Goal: Task Accomplishment & Management: Use online tool/utility

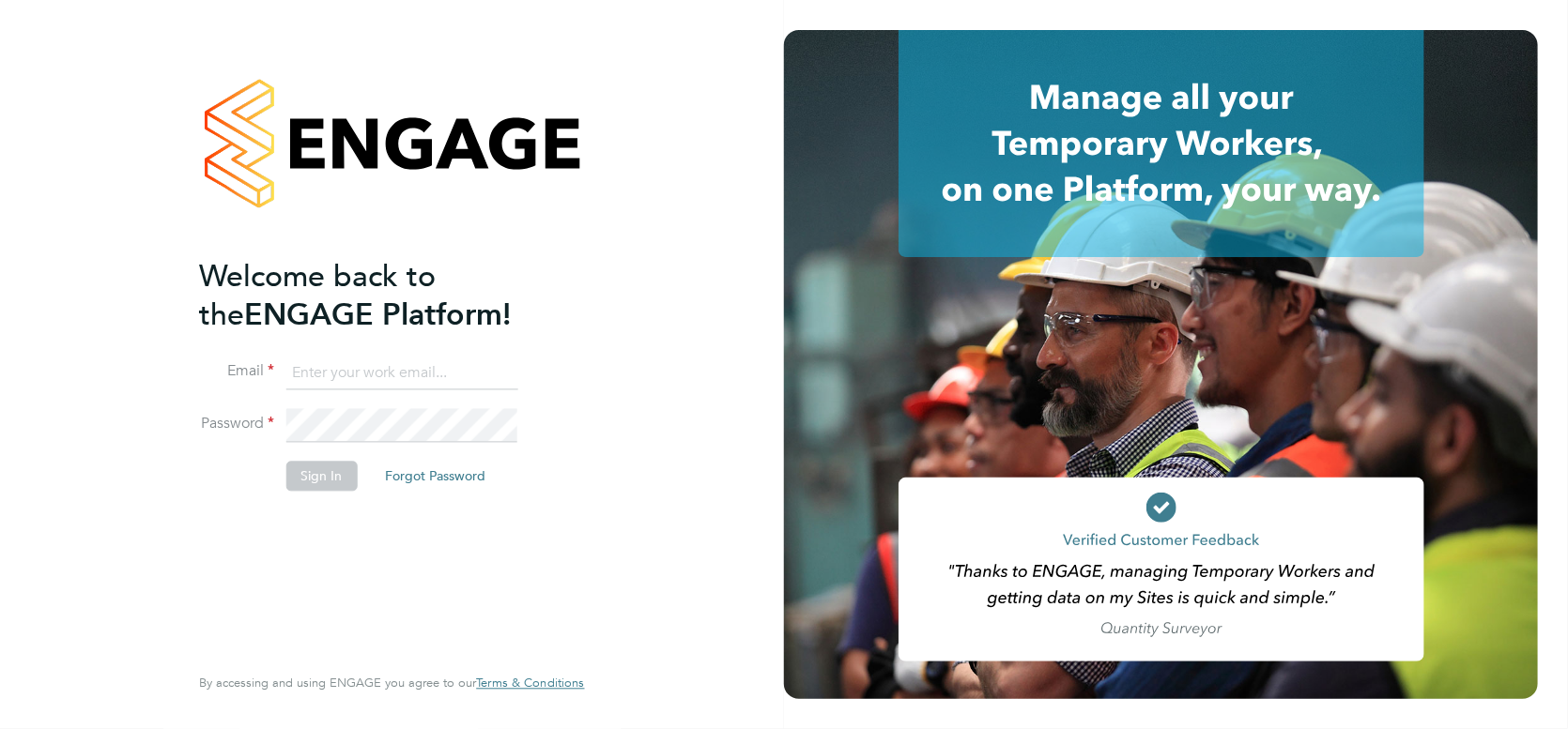
click at [325, 368] on input at bounding box center [401, 373] width 232 height 33
type input "gareth.day@vistry.co.uk"
click at [317, 478] on button "Sign In" at bounding box center [320, 475] width 72 height 30
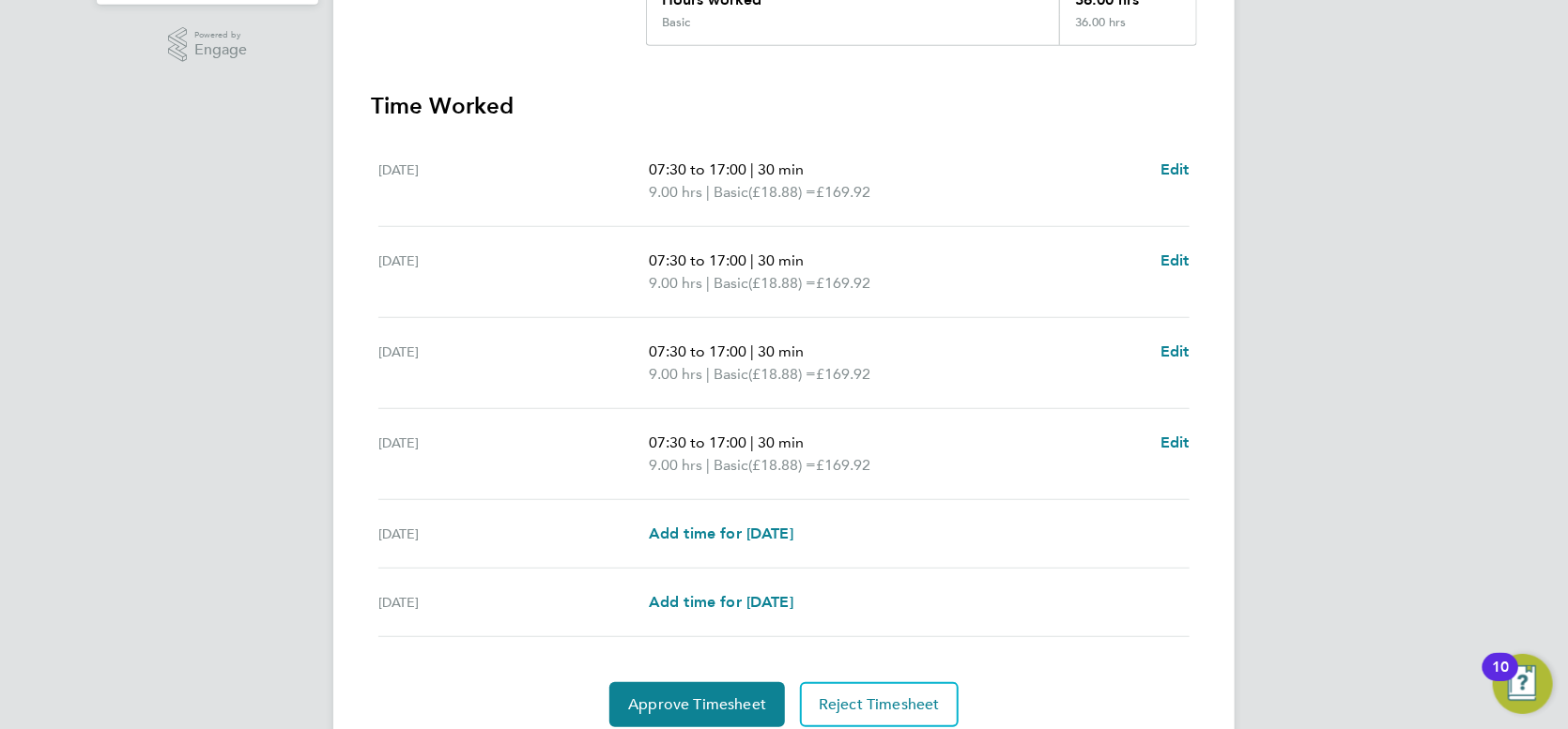
scroll to position [532, 0]
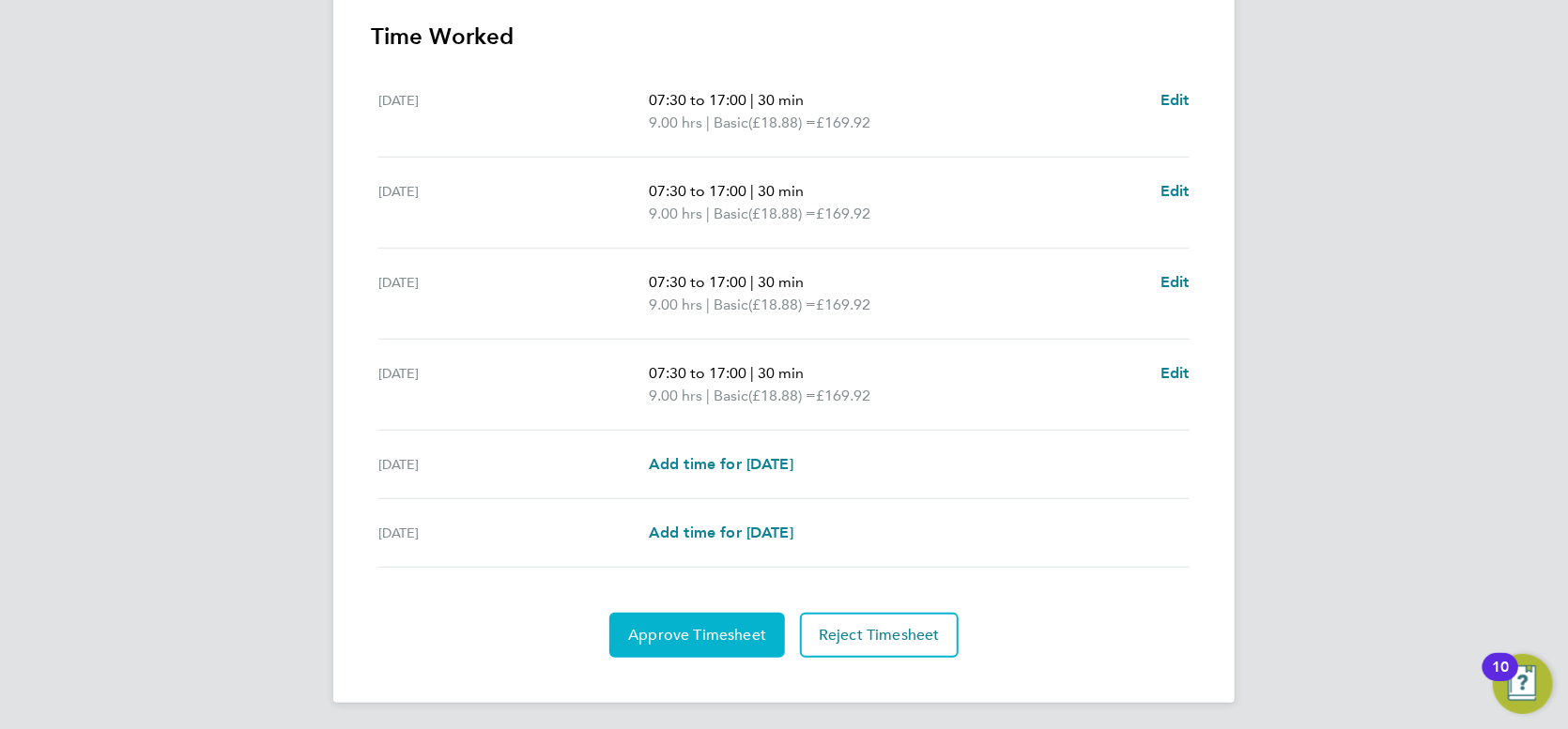
click at [704, 647] on button "Approve Timesheet" at bounding box center [697, 636] width 175 height 45
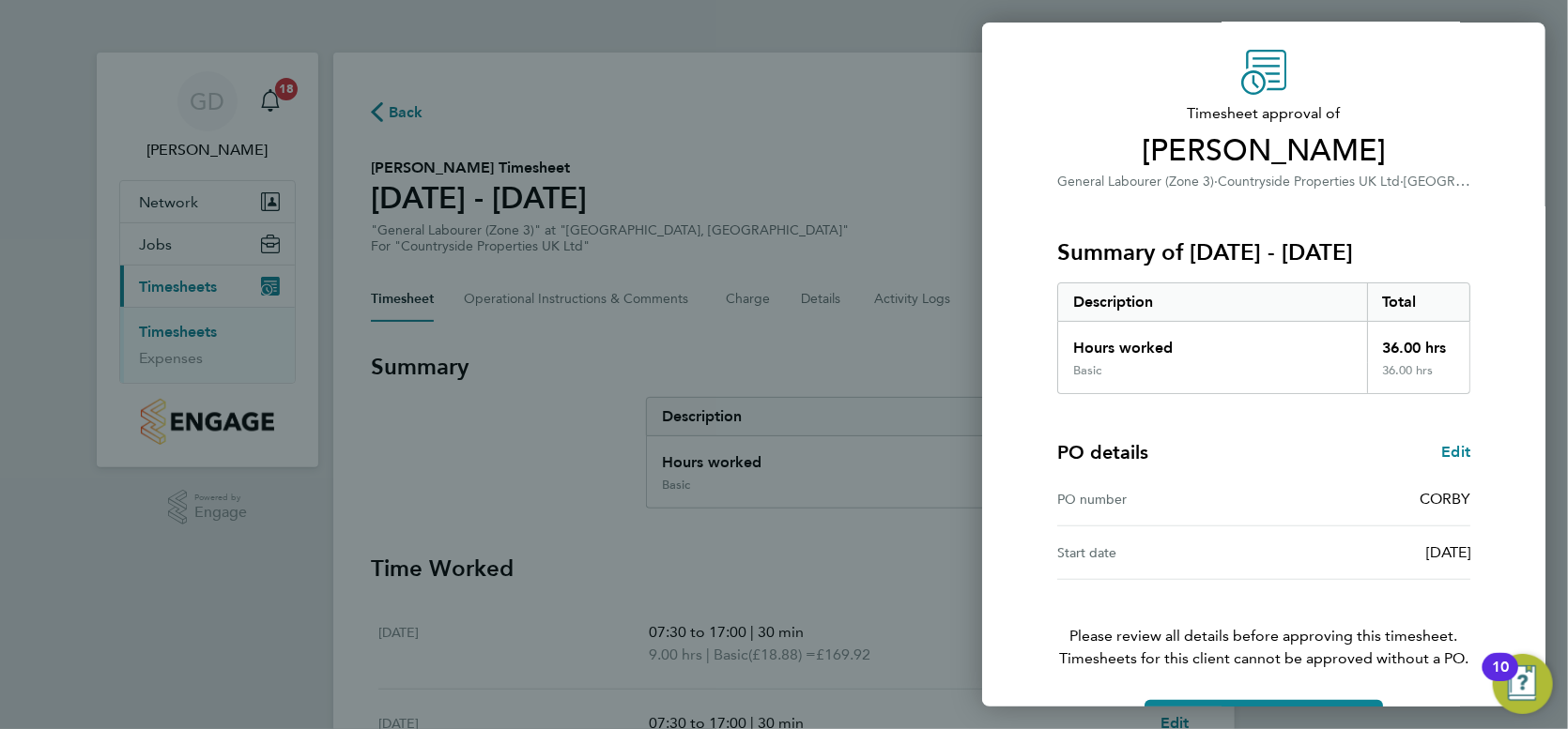
scroll to position [115, 0]
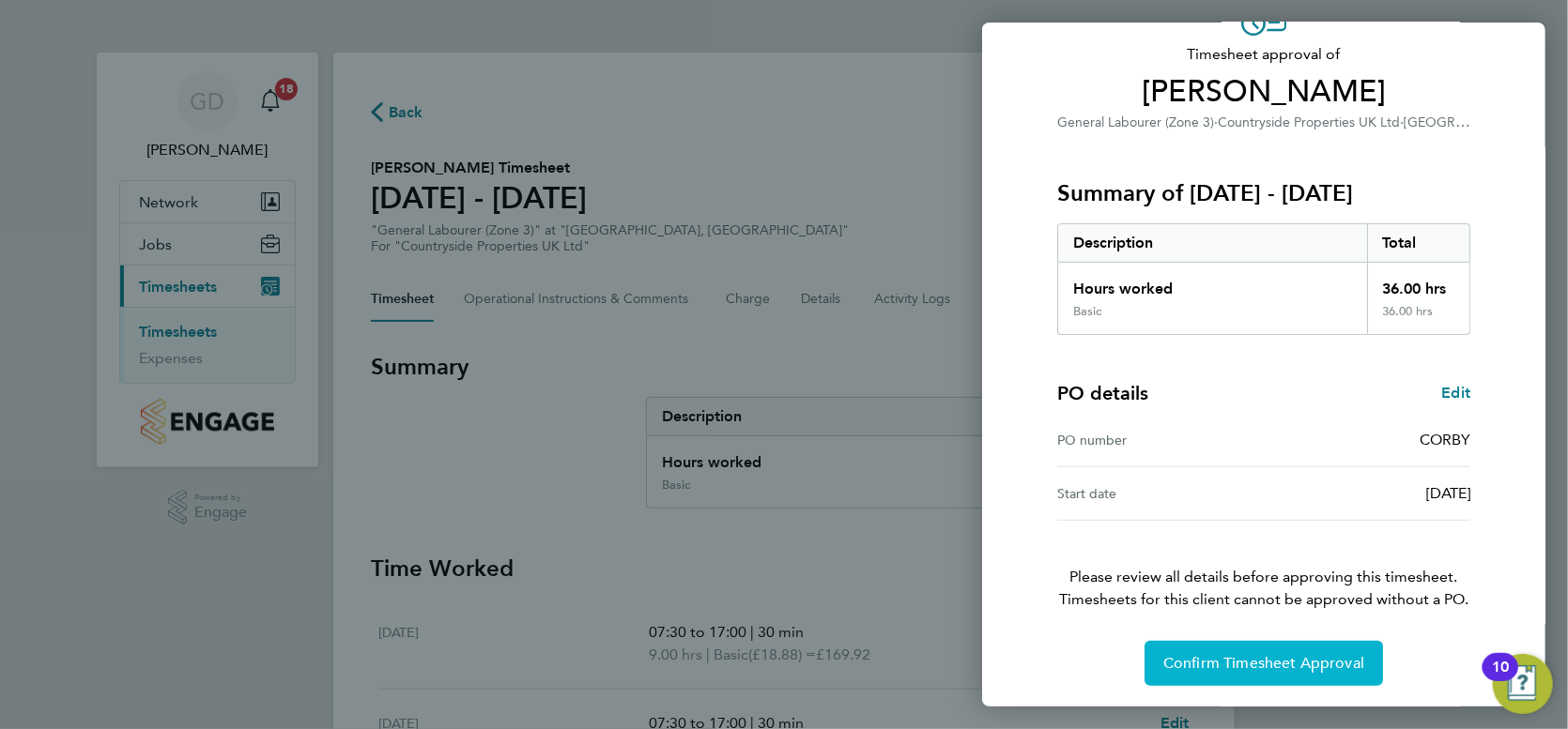
click at [1265, 668] on span "Confirm Timesheet Approval" at bounding box center [1263, 663] width 201 height 19
